Goal: Task Accomplishment & Management: Manage account settings

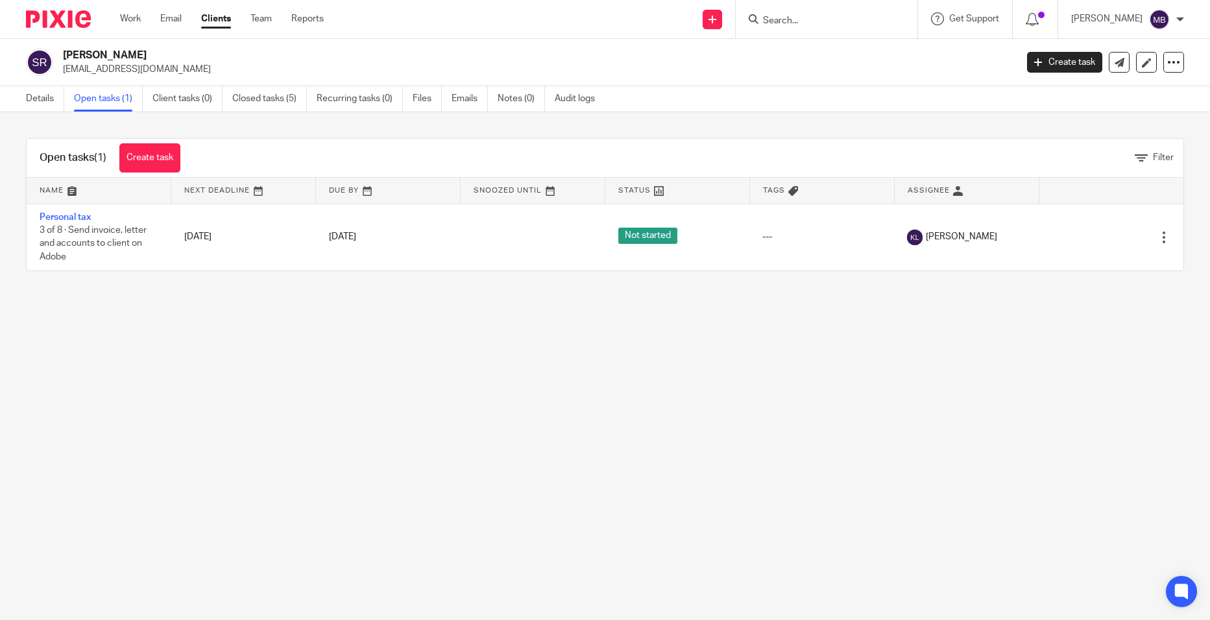
click at [802, 24] on input "Search" at bounding box center [819, 22] width 117 height 12
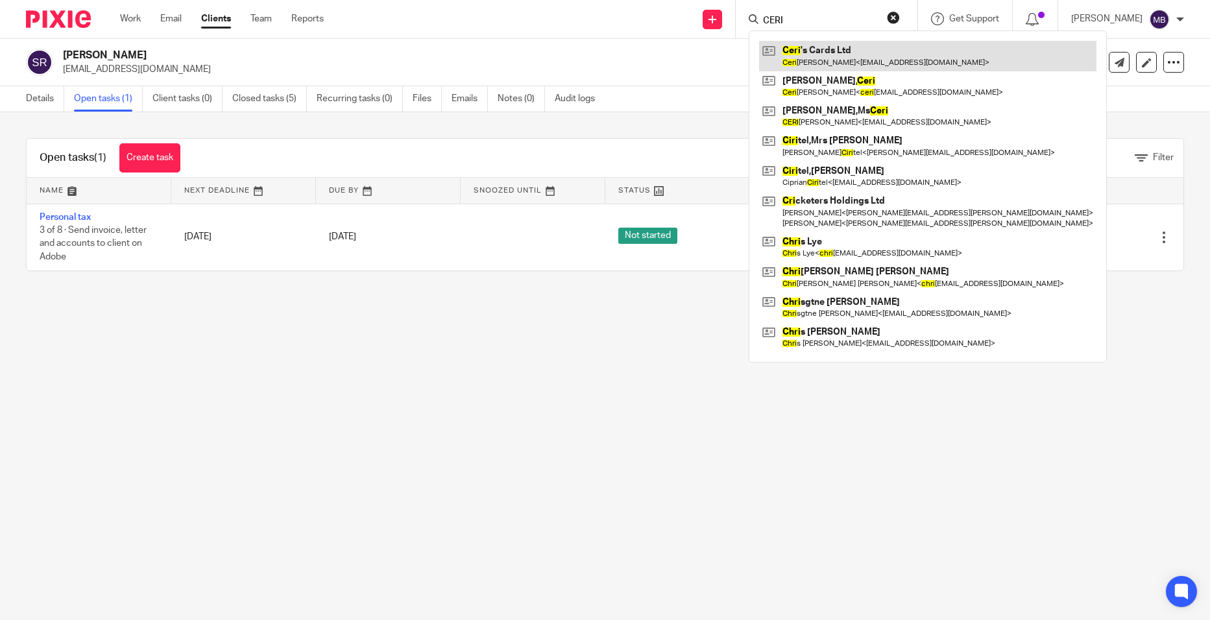
type input "CERI"
click at [802, 46] on link at bounding box center [927, 56] width 337 height 30
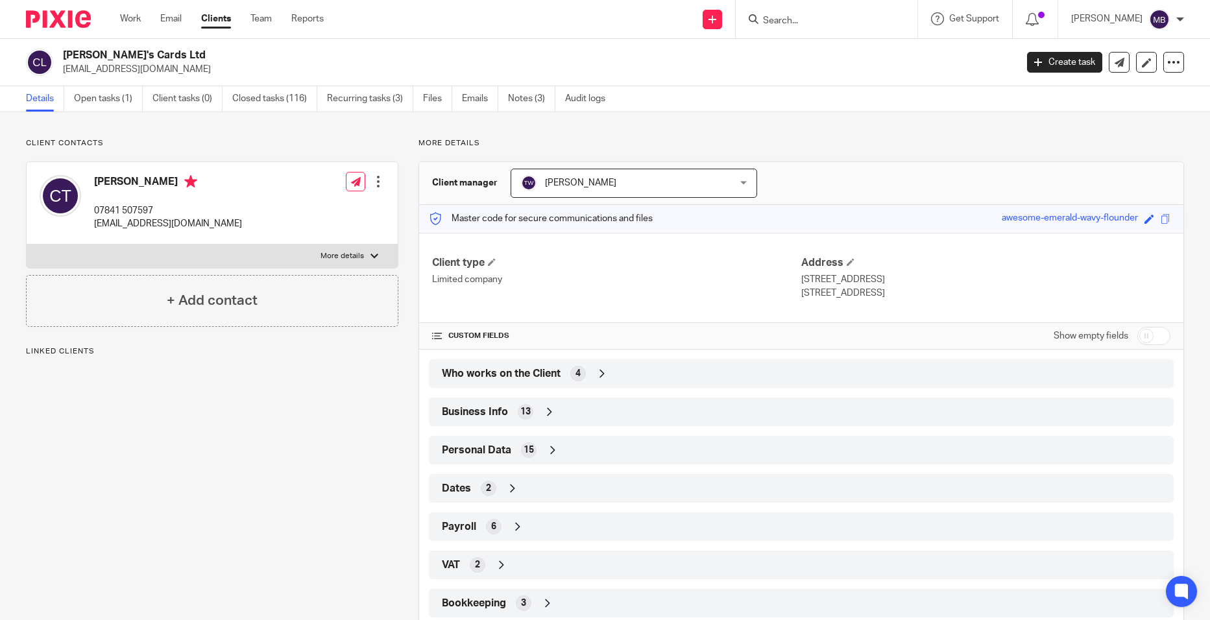
click at [581, 412] on div "Business Info 13" at bounding box center [800, 412] width 725 height 22
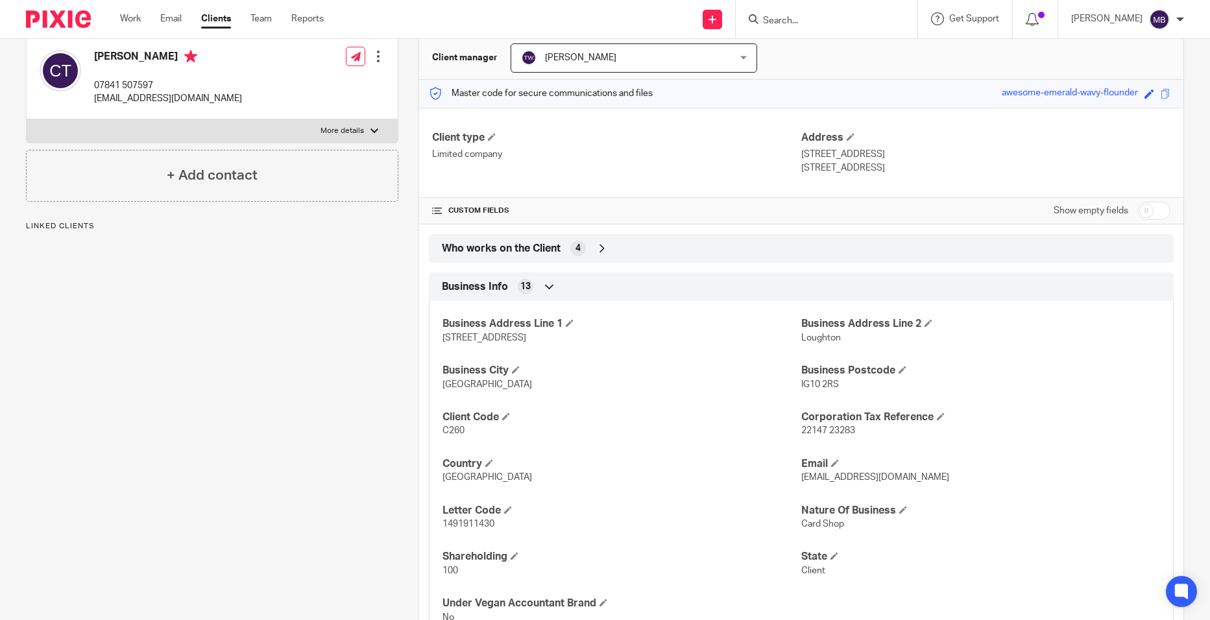
scroll to position [130, 0]
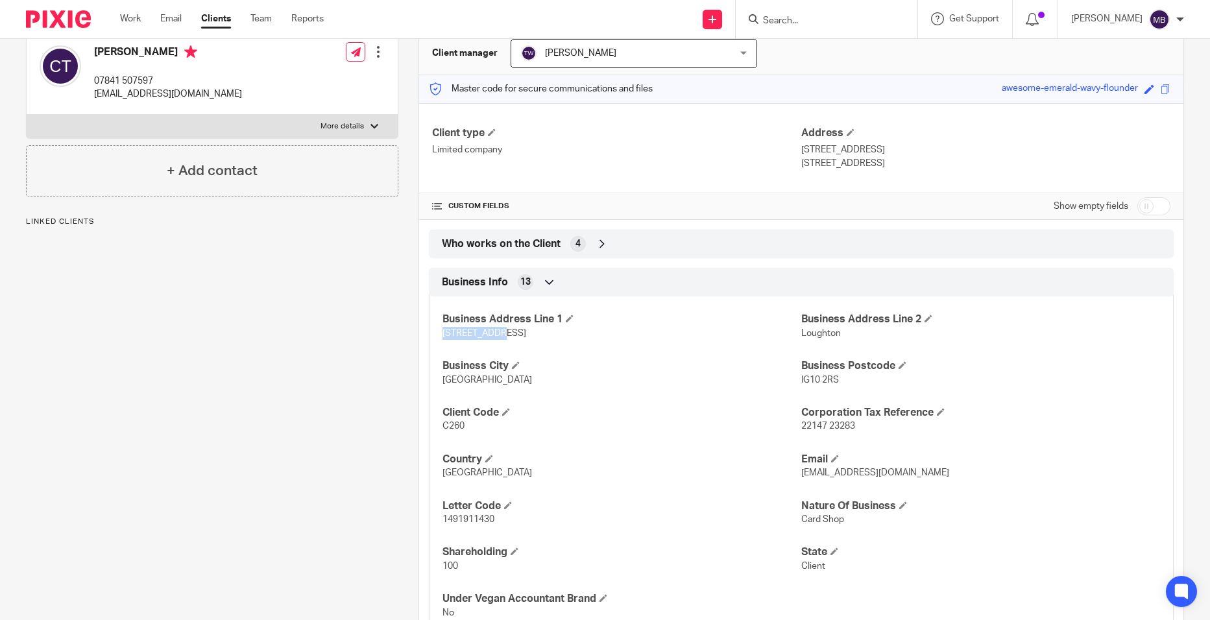
drag, startPoint x: 517, startPoint y: 334, endPoint x: 436, endPoint y: 331, distance: 81.1
click at [436, 331] on div "Business Address Line [GEOGRAPHIC_DATA] Business Address Line [GEOGRAPHIC_DATA]…" at bounding box center [801, 462] width 745 height 350
drag, startPoint x: 436, startPoint y: 331, endPoint x: 460, endPoint y: 330, distance: 24.7
copy span "[STREET_ADDRESS]"
drag, startPoint x: 844, startPoint y: 383, endPoint x: 798, endPoint y: 387, distance: 45.6
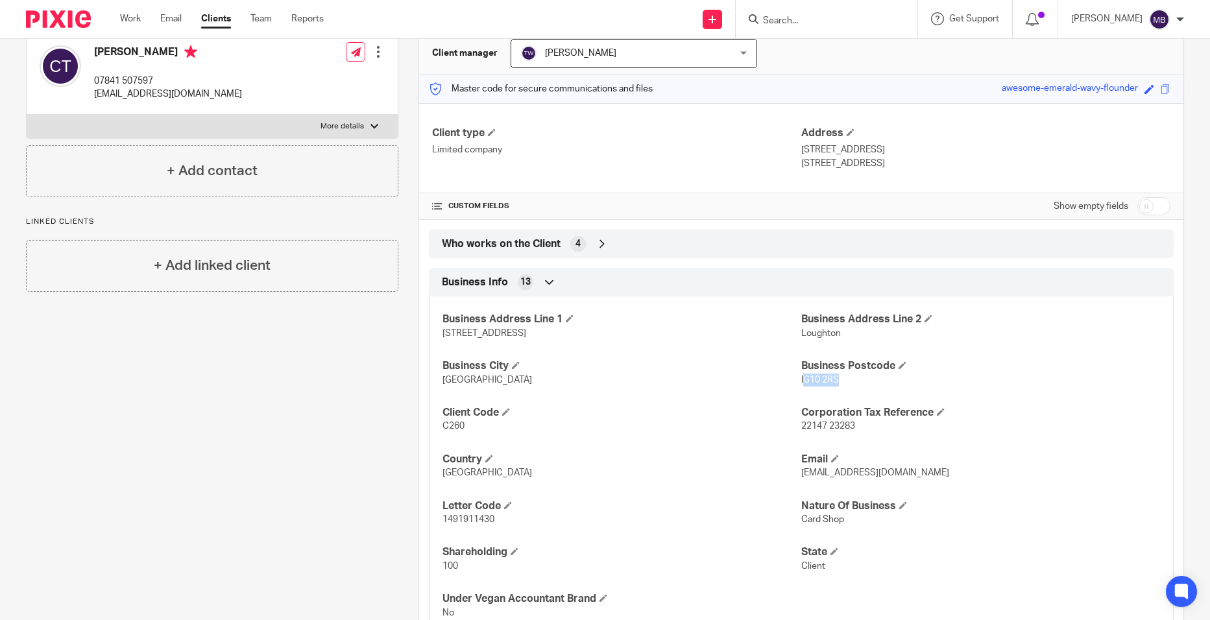
click at [798, 387] on div "Business Address Line [GEOGRAPHIC_DATA] Business Address Line [GEOGRAPHIC_DATA]…" at bounding box center [801, 462] width 745 height 350
drag, startPoint x: 798, startPoint y: 387, endPoint x: 866, endPoint y: 393, distance: 67.7
click at [871, 397] on div "Business Address Line 1 3 Lower Road Business Address Line 2 Loughton Business …" at bounding box center [801, 462] width 745 height 350
drag, startPoint x: 850, startPoint y: 385, endPoint x: 795, endPoint y: 380, distance: 55.3
click at [801, 380] on p "IG10 2RS" at bounding box center [980, 380] width 359 height 13
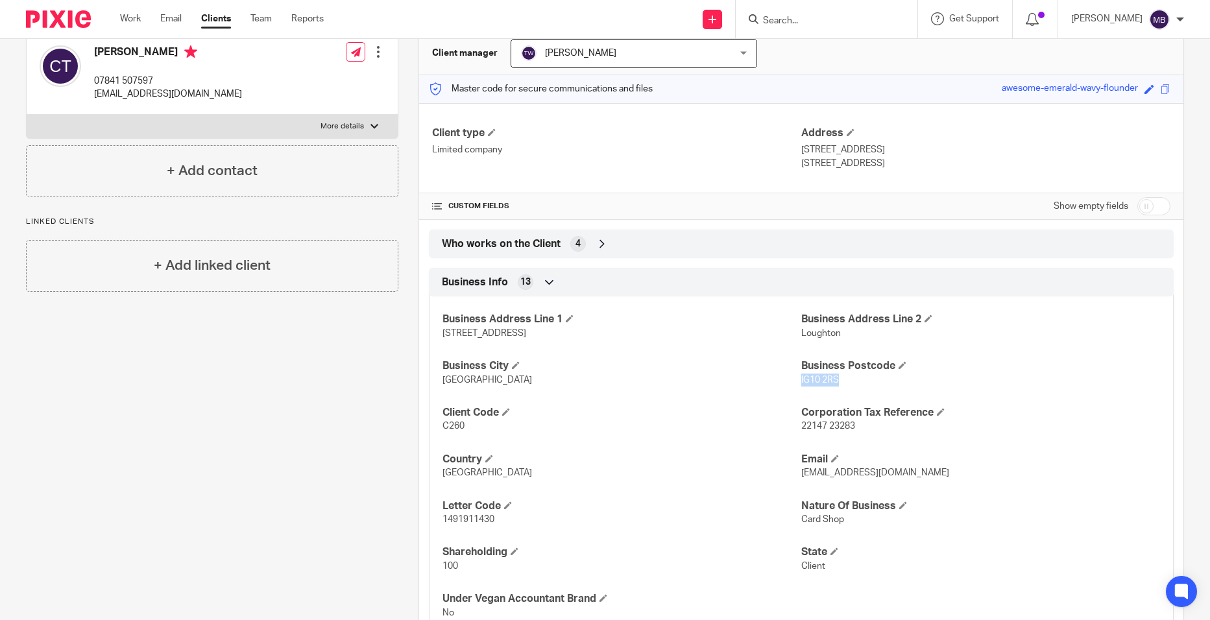
copy span "IG10 2RS"
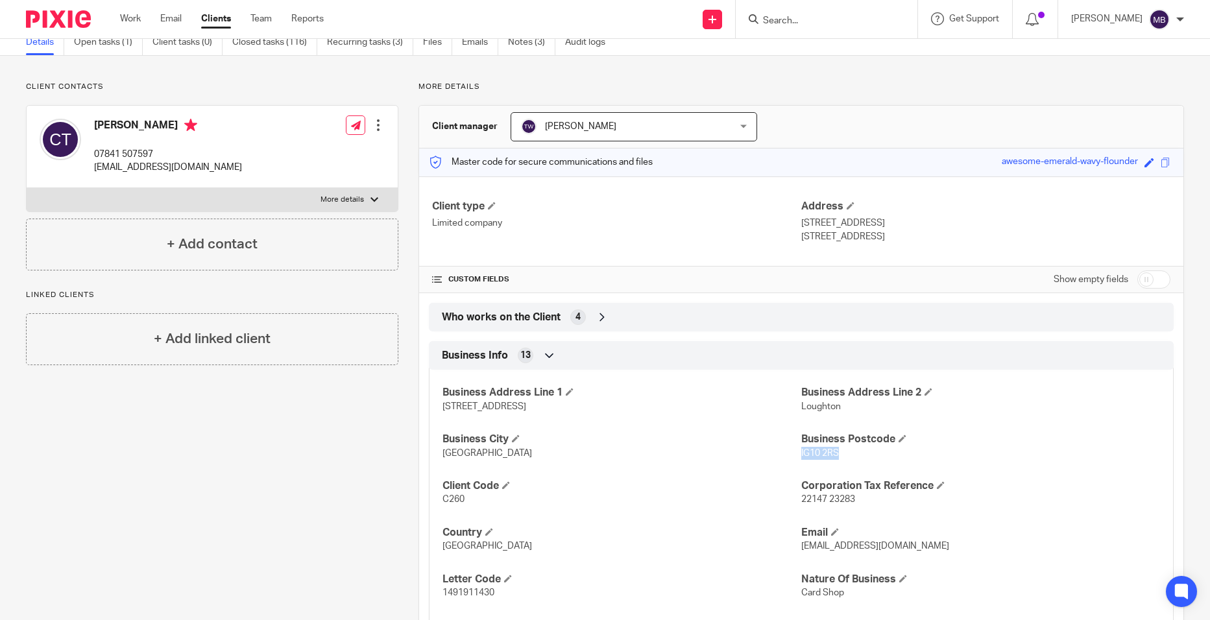
scroll to position [0, 0]
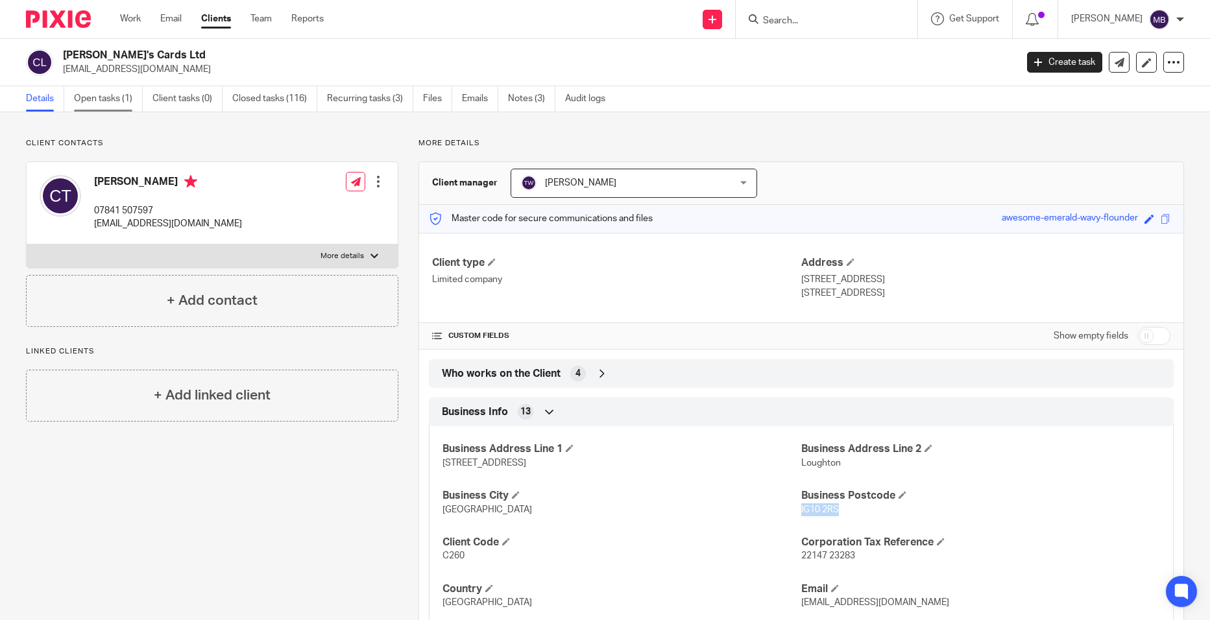
click at [87, 104] on link "Open tasks (1)" at bounding box center [108, 98] width 69 height 25
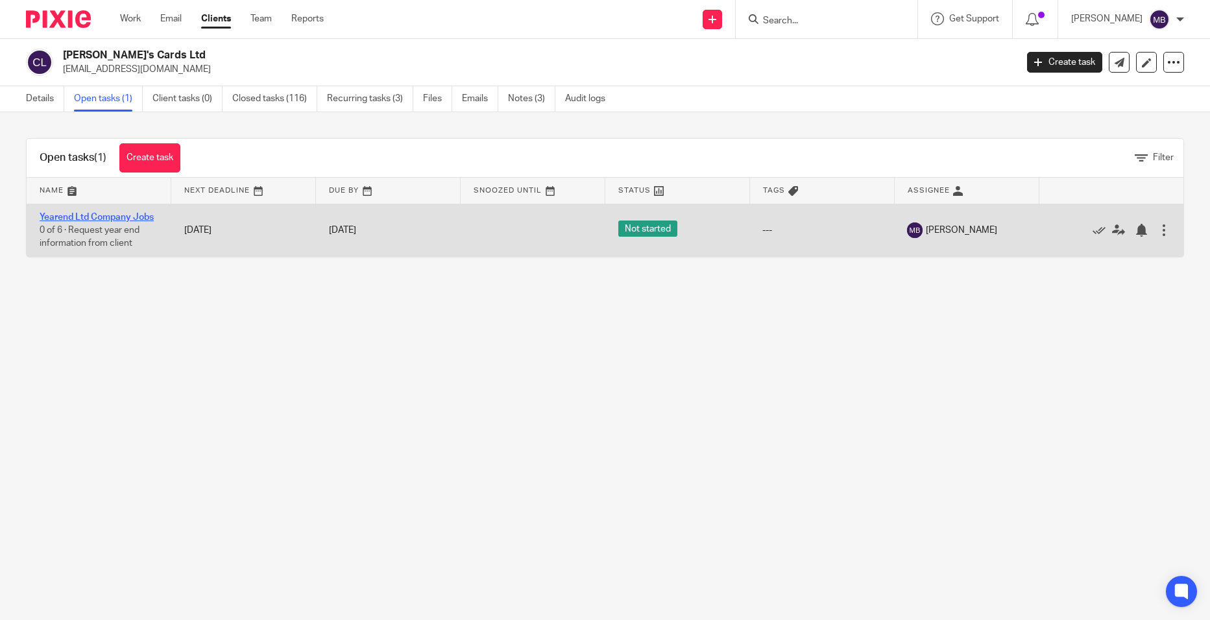
click at [130, 220] on link "Yearend Ltd Company Jobs" at bounding box center [97, 217] width 114 height 9
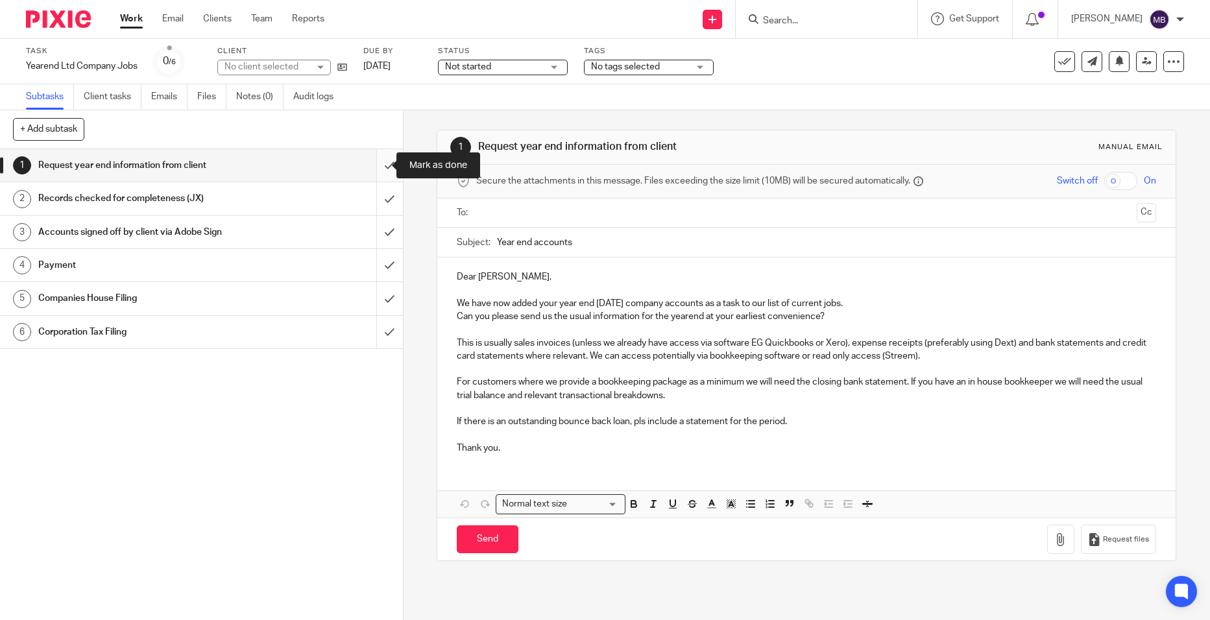
click at [372, 160] on input "submit" at bounding box center [201, 165] width 403 height 32
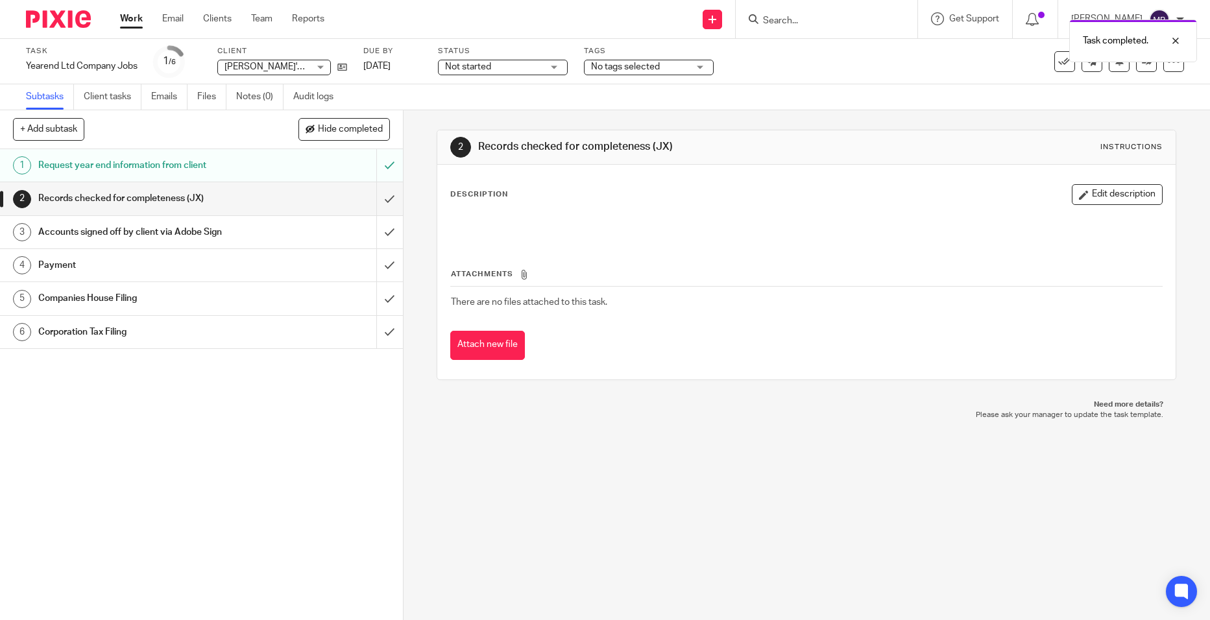
click at [377, 194] on input "submit" at bounding box center [201, 198] width 403 height 32
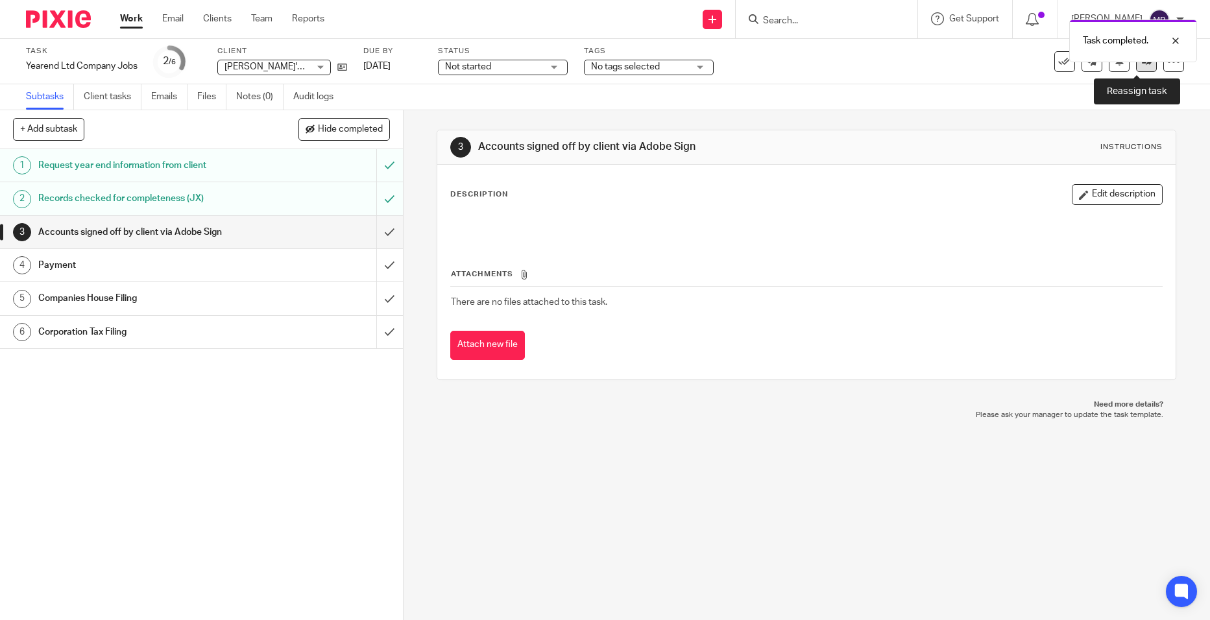
click at [1139, 67] on link at bounding box center [1146, 61] width 21 height 21
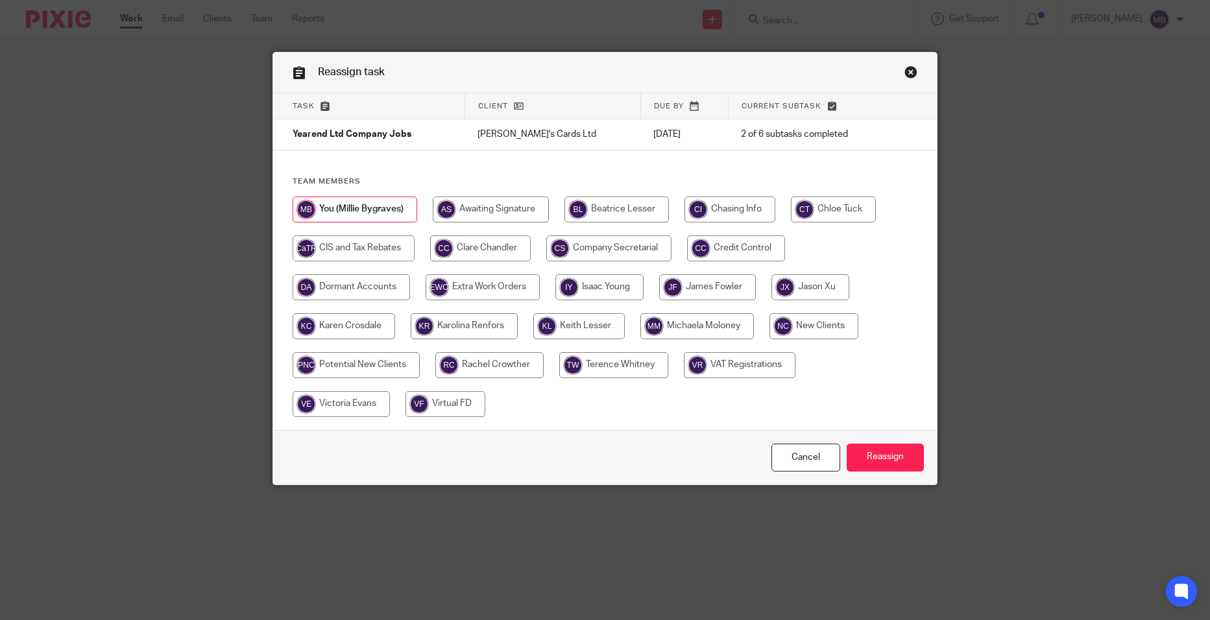
click at [680, 287] on input "radio" at bounding box center [707, 287] width 97 height 26
radio input "true"
click at [890, 462] on input "Reassign" at bounding box center [884, 458] width 77 height 28
